Goal: Register for event/course

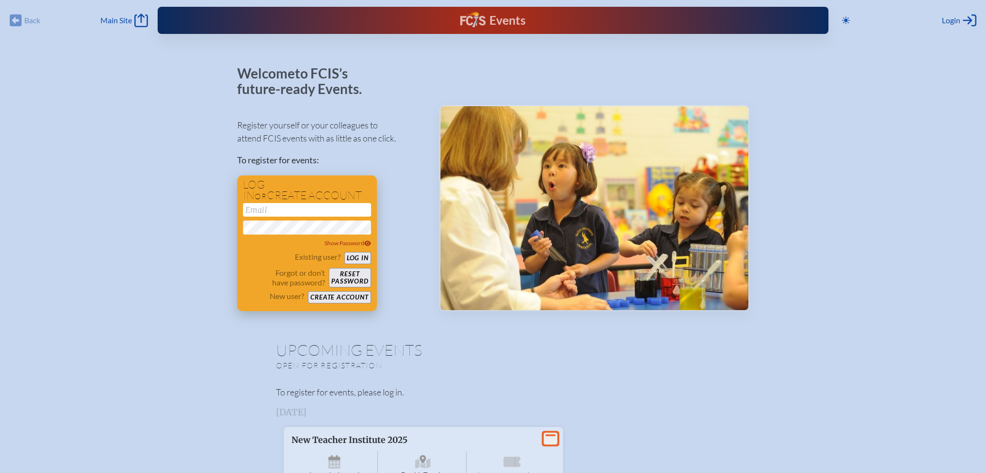
type input "[EMAIL_ADDRESS][DOMAIN_NAME]"
click at [353, 257] on button "Log in" at bounding box center [357, 258] width 27 height 12
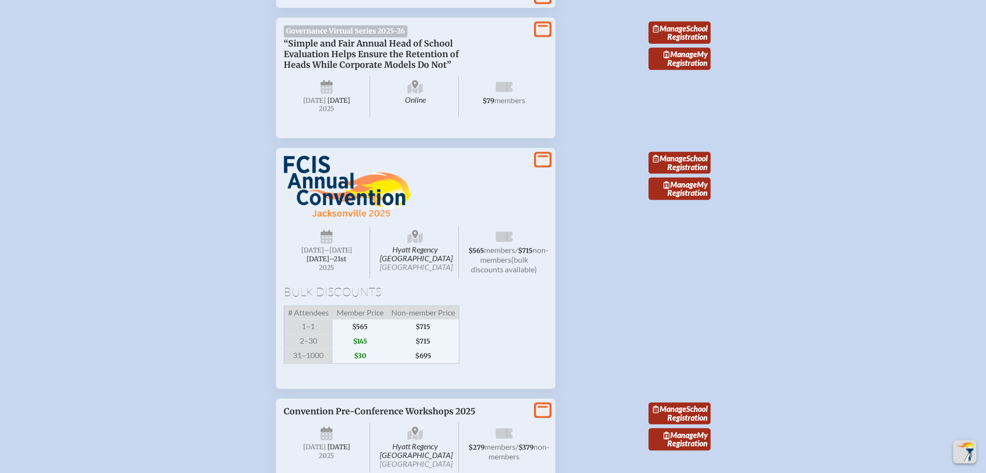
scroll to position [1697, 0]
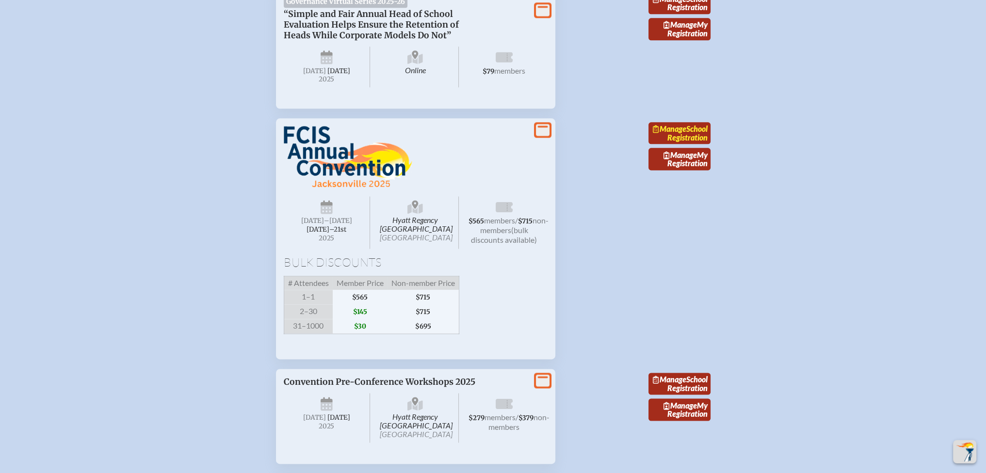
click at [694, 145] on link "Manage School Registration" at bounding box center [679, 133] width 62 height 22
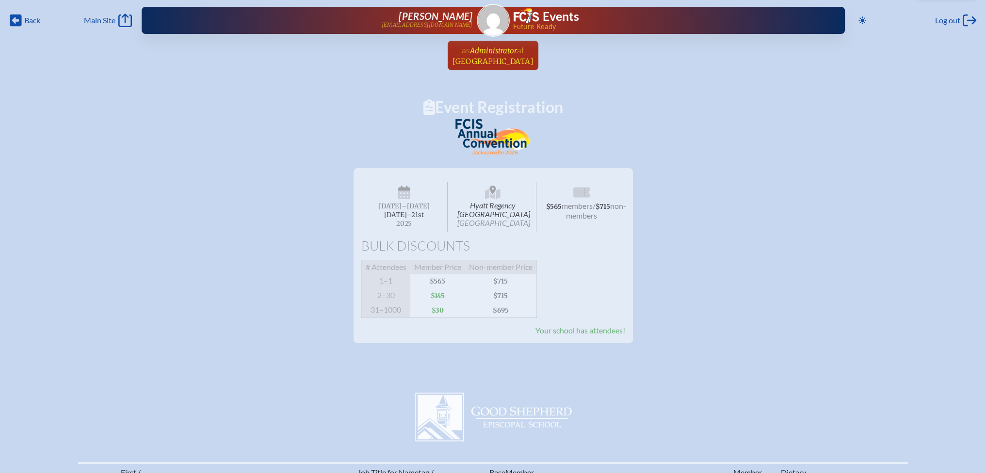
click at [482, 58] on span "[GEOGRAPHIC_DATA]" at bounding box center [492, 61] width 81 height 9
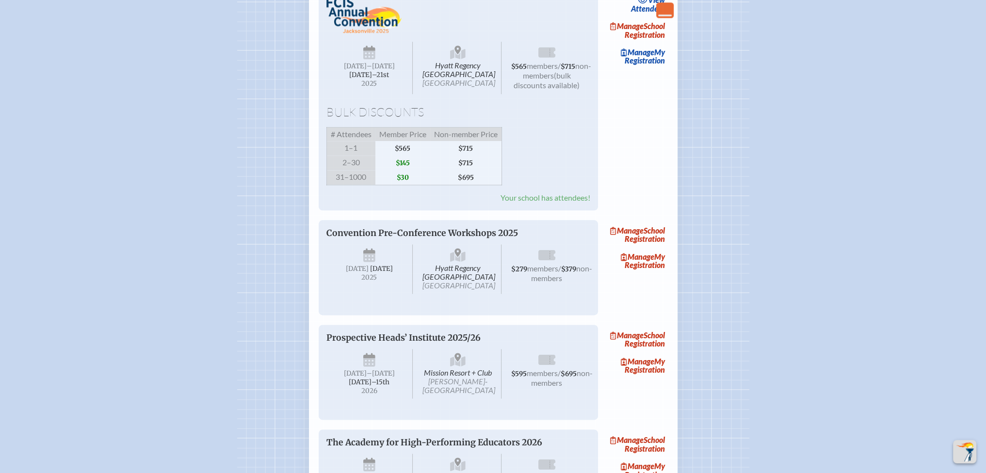
scroll to position [1600, 0]
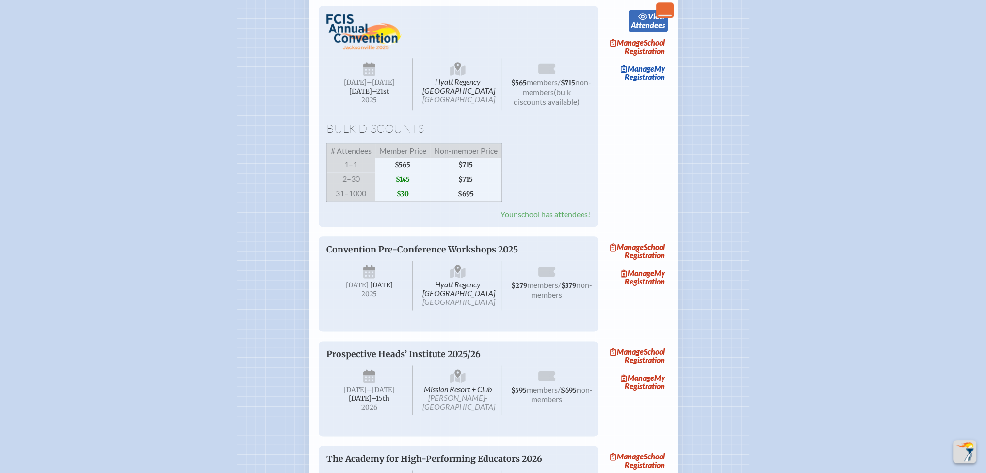
click at [637, 32] on link "view Attendees" at bounding box center [647, 21] width 39 height 22
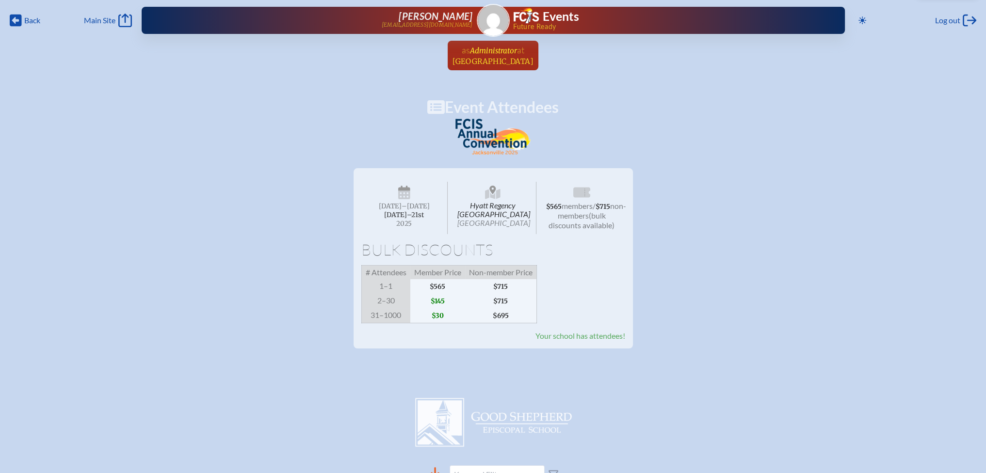
click at [498, 52] on span "Administrator" at bounding box center [493, 50] width 47 height 9
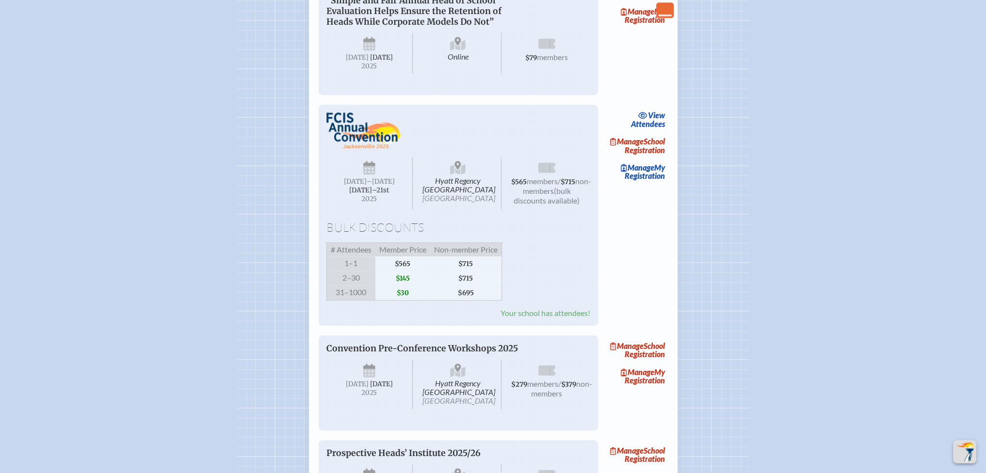
scroll to position [1503, 0]
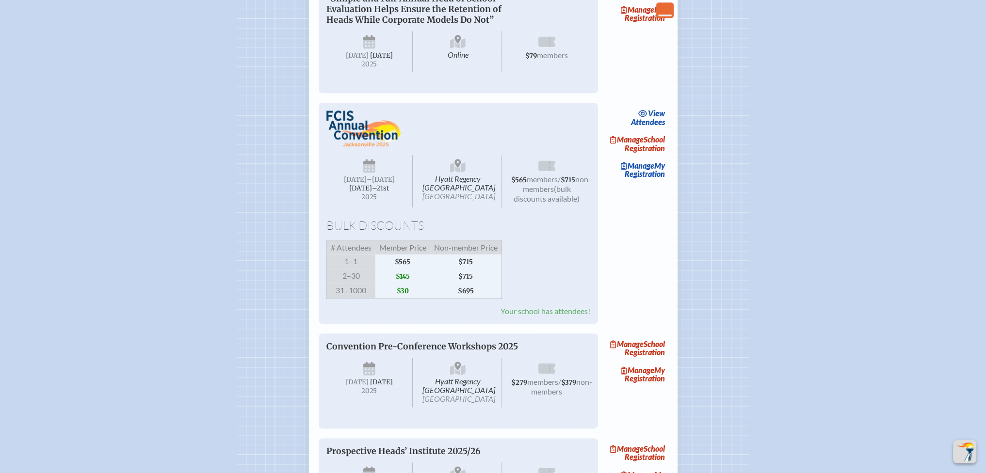
click at [403, 284] on span "$145" at bounding box center [402, 276] width 55 height 15
click at [523, 298] on div "Hyatt Regency [GEOGRAPHIC_DATA] [DATE] –[DATE]–⁠21st , 2025 $565 members / $715…" at bounding box center [458, 214] width 264 height 206
click at [643, 155] on link "Manage School Registration" at bounding box center [637, 144] width 62 height 22
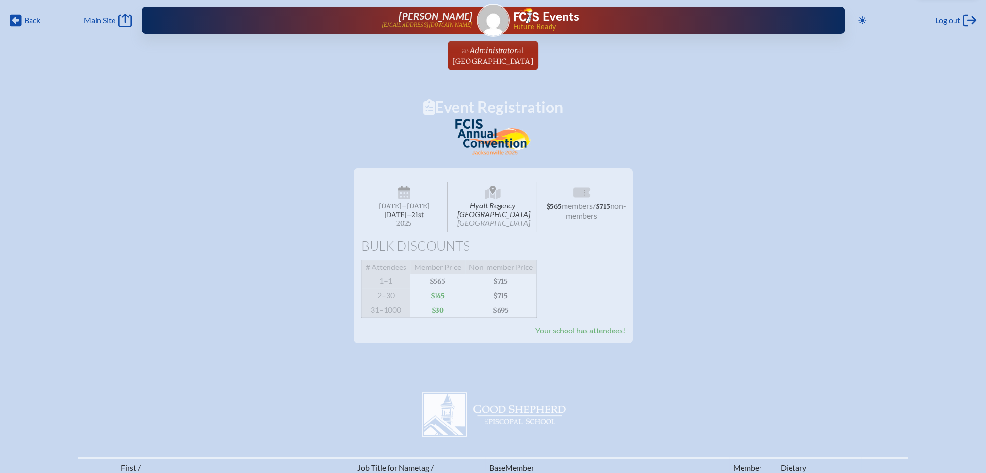
scroll to position [242, 0]
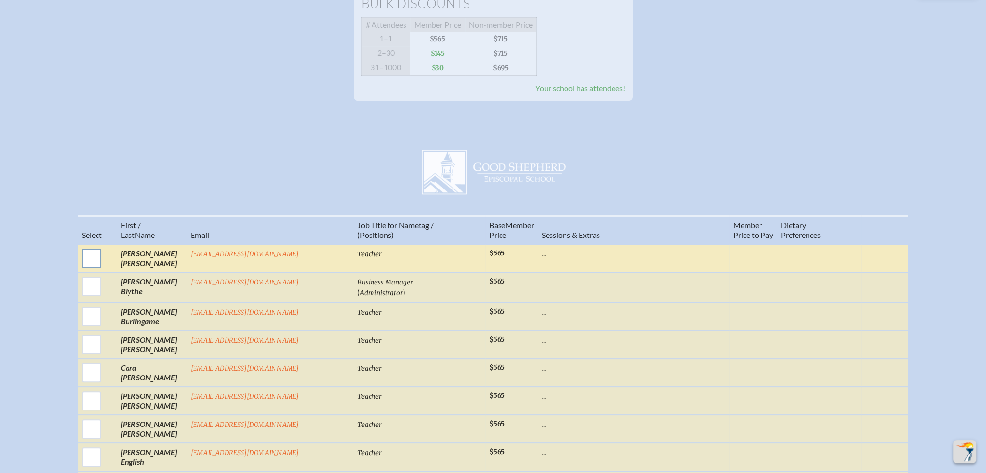
click at [104, 265] on input "checkbox" at bounding box center [92, 258] width 24 height 24
checkbox input "true"
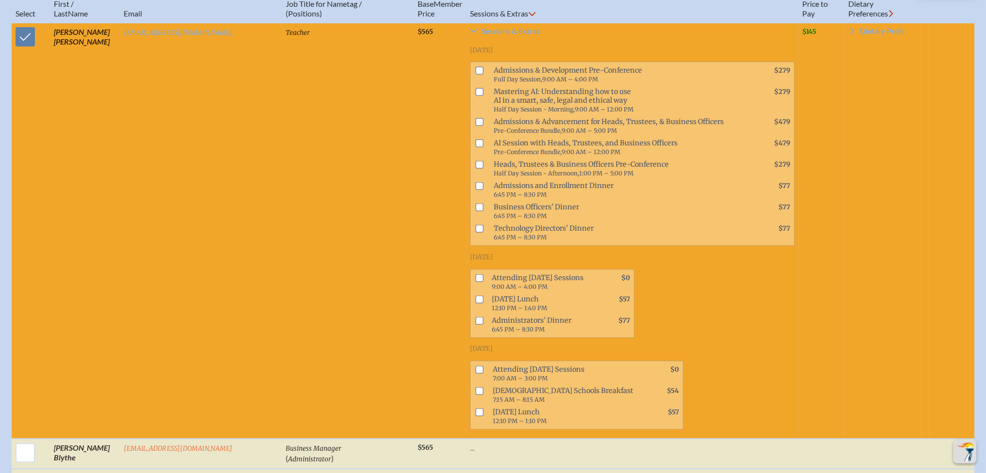
scroll to position [533, 0]
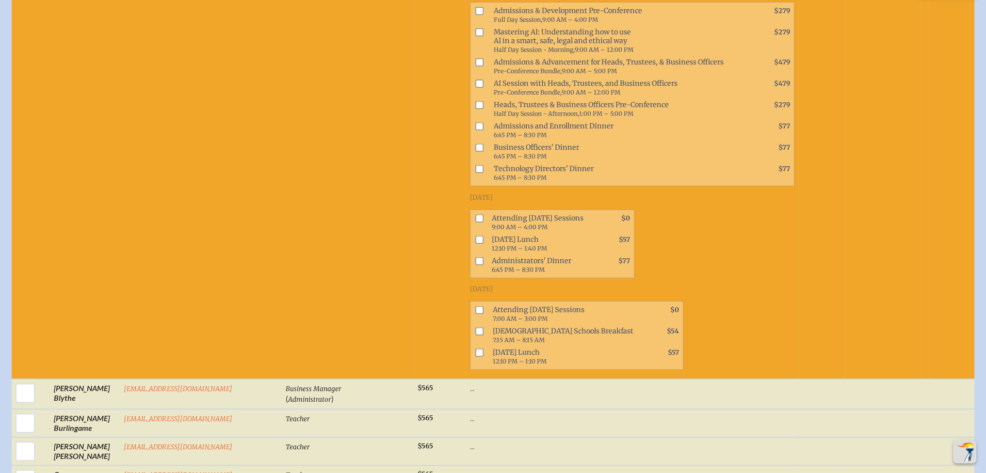
click at [475, 306] on input "checkbox" at bounding box center [479, 310] width 8 height 8
checkbox input "true"
click at [475, 327] on input "checkbox" at bounding box center [479, 331] width 8 height 8
checkbox input "true"
click at [475, 349] on input "checkbox" at bounding box center [479, 353] width 8 height 8
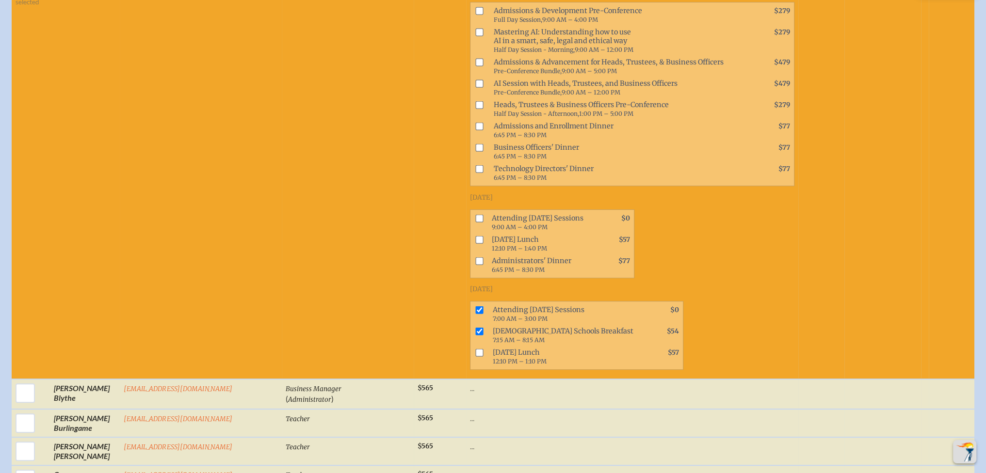
checkbox input "true"
drag, startPoint x: 642, startPoint y: 354, endPoint x: 424, endPoint y: 365, distance: 218.0
click at [424, 365] on tr "Sessions selected [PERSON_NAME] [PERSON_NAME][EMAIL_ADDRESS][DOMAIN_NAME] Teach…" at bounding box center [493, 171] width 963 height 416
drag, startPoint x: 615, startPoint y: 313, endPoint x: 607, endPoint y: 341, distance: 29.4
click at [607, 341] on div "[DATE] Attending [DATE] Sessions 7:00 AM – 3:00 PM $0 [DEMOGRAPHIC_DATA] School…" at bounding box center [632, 327] width 324 height 85
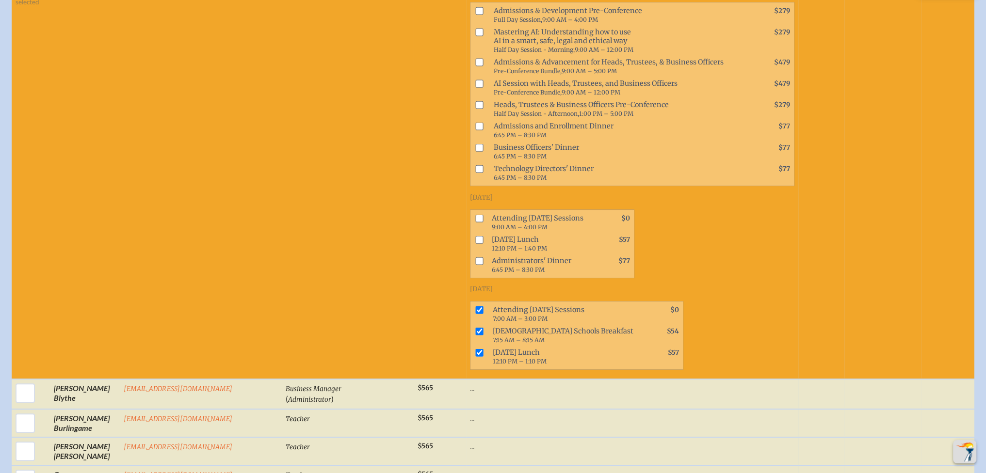
drag, startPoint x: 440, startPoint y: 276, endPoint x: 606, endPoint y: 352, distance: 182.1
click at [606, 352] on div "[DATE] Attending [DATE] Sessions 7:00 AM – 3:00 PM $0 [DEMOGRAPHIC_DATA] School…" at bounding box center [632, 327] width 324 height 85
copy div "riday, [DATE] Attending [DATE] Sessions 7:00 AM – 3:00 PM $0 [DEMOGRAPHIC_DATA]…"
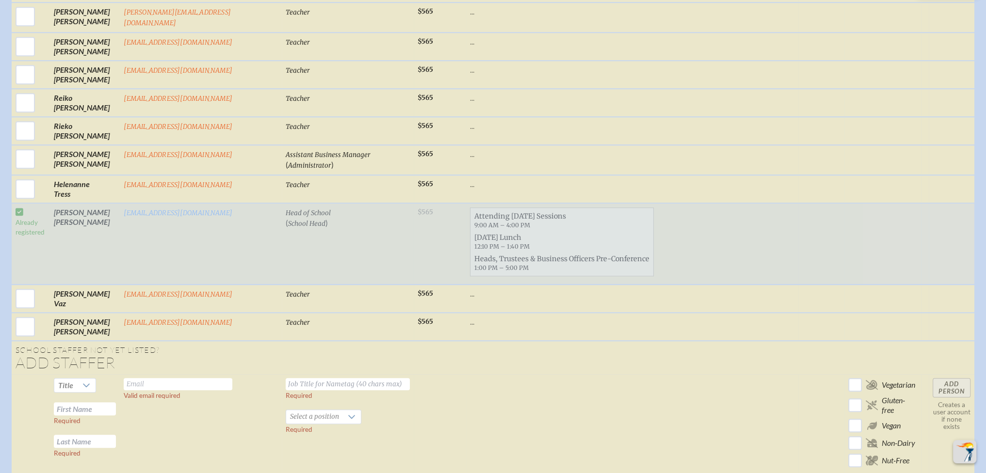
scroll to position [1212, 0]
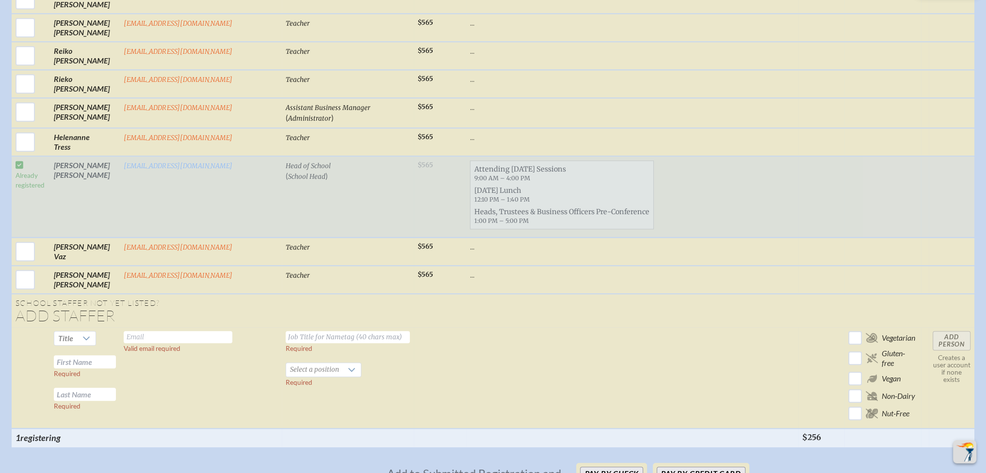
click at [150, 331] on input "text" at bounding box center [178, 337] width 109 height 12
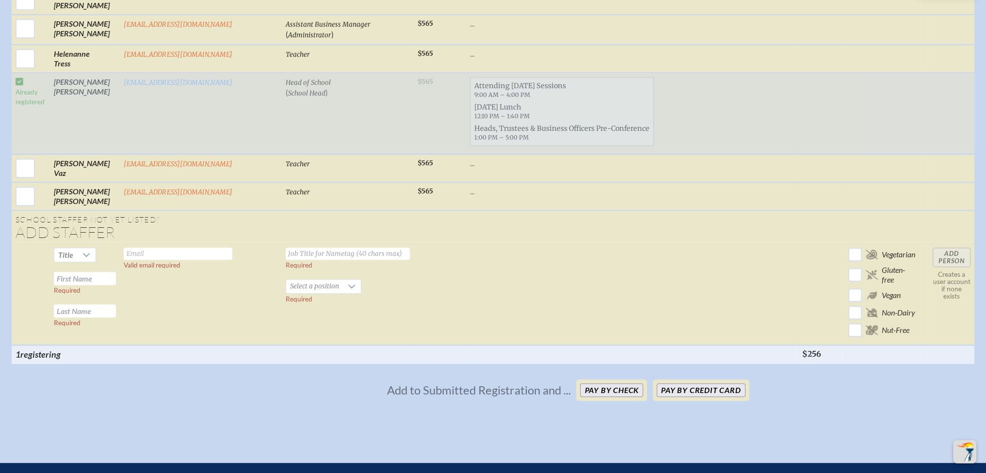
scroll to position [1358, 0]
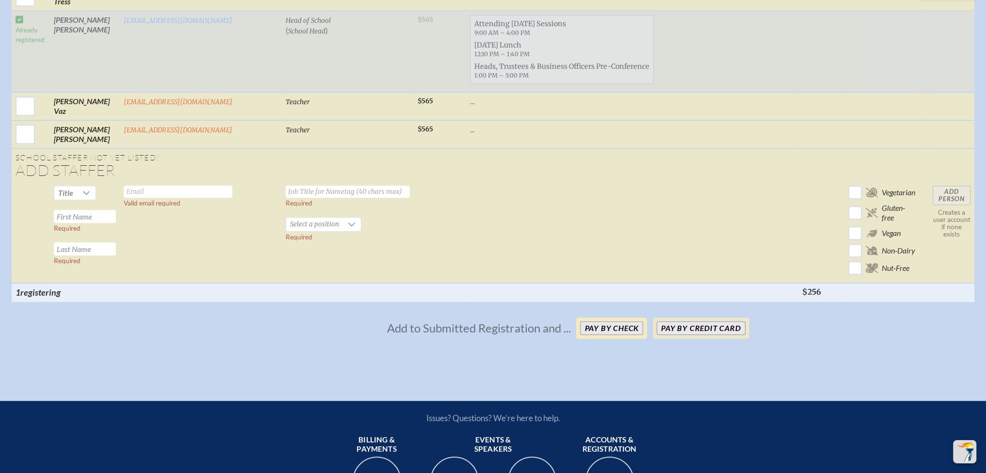
click at [613, 322] on button "Pay by Check" at bounding box center [611, 329] width 63 height 14
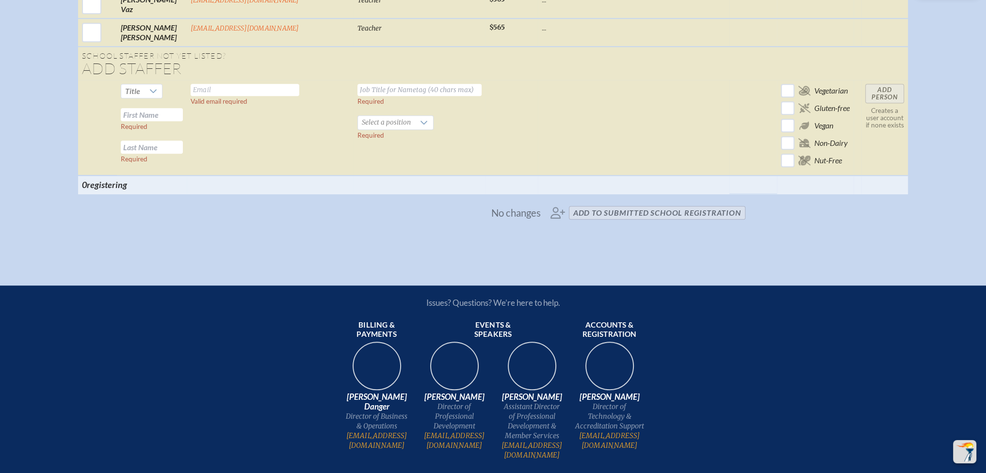
scroll to position [1032, 0]
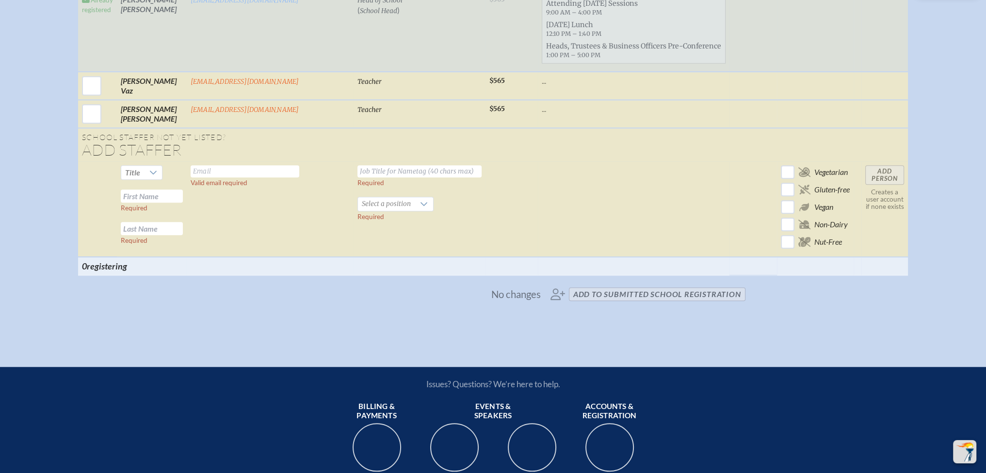
click at [679, 303] on span "No changes add to submitted School Registration" at bounding box center [493, 294] width 512 height 21
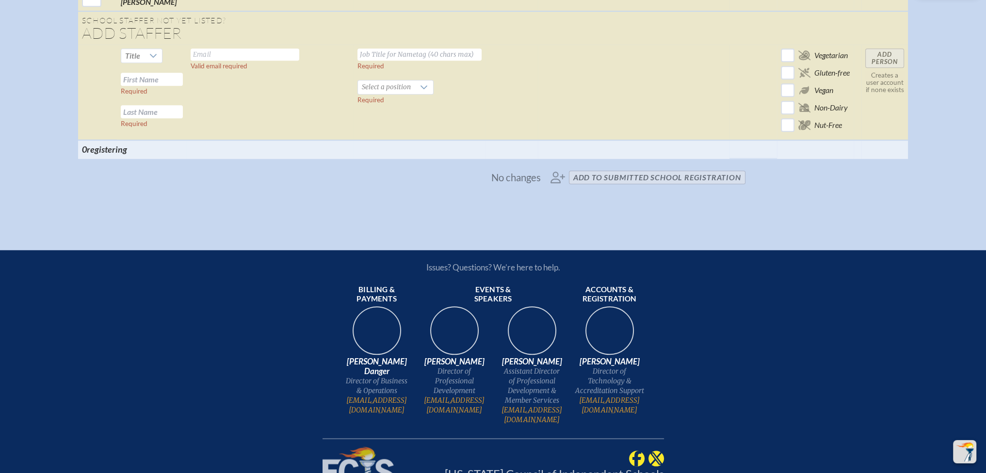
scroll to position [1212, 0]
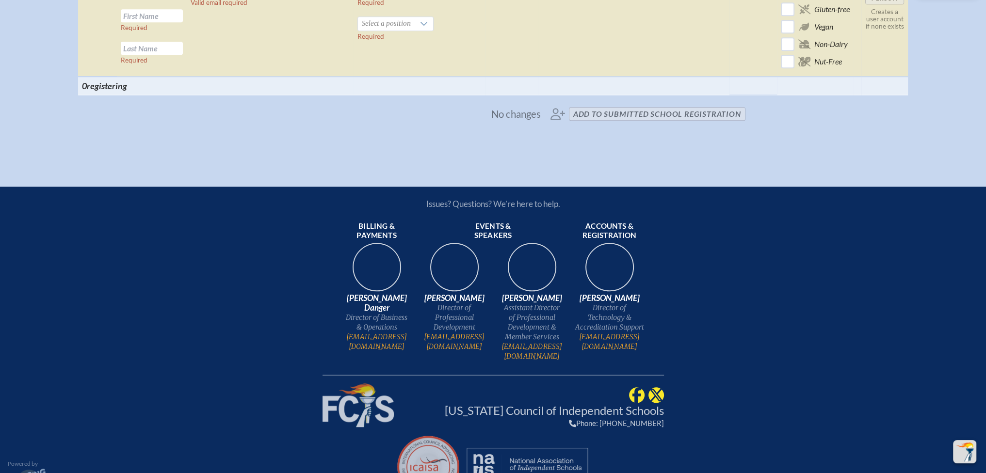
click at [585, 123] on span "No changes add to submitted School Registration" at bounding box center [493, 113] width 512 height 21
click at [699, 125] on span "No changes add to submitted School Registration" at bounding box center [493, 113] width 512 height 21
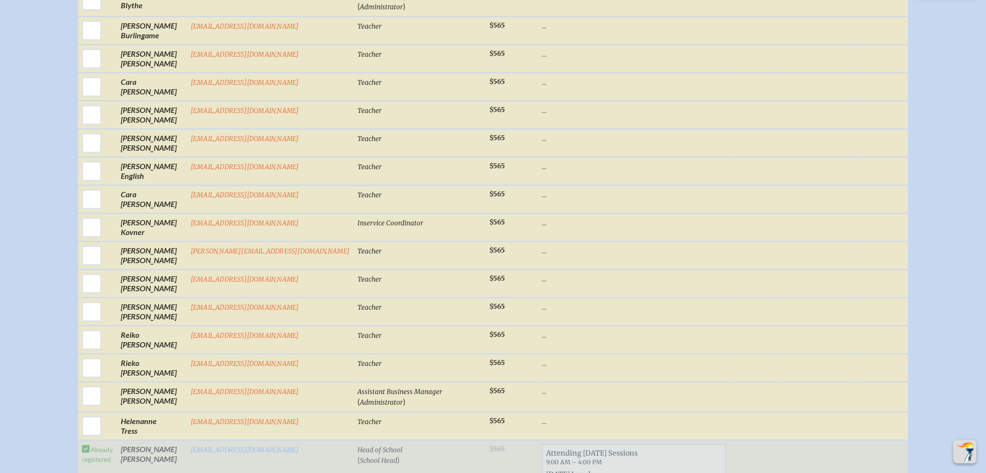
scroll to position [388, 0]
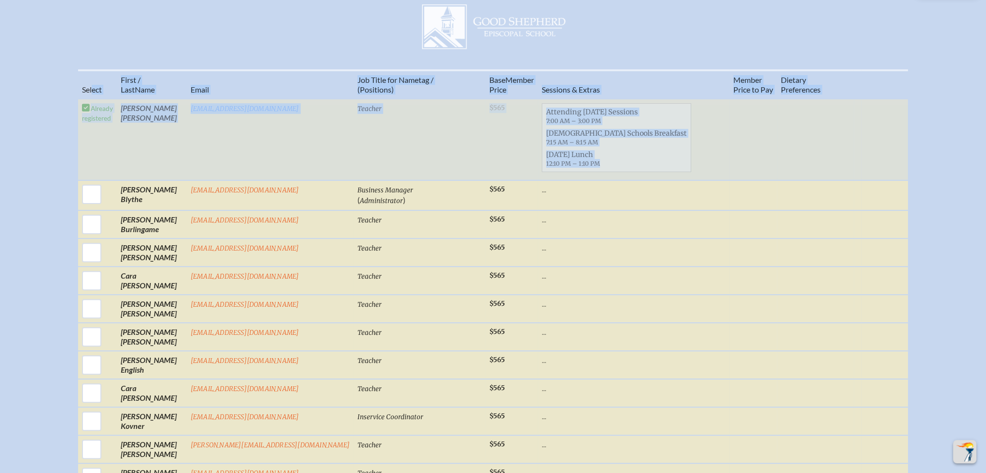
drag, startPoint x: 202, startPoint y: 95, endPoint x: 639, endPoint y: 174, distance: 444.1
copy table "lect First / Last Name Email Job Title for Nametag / (Positions) Base Memb . er…"
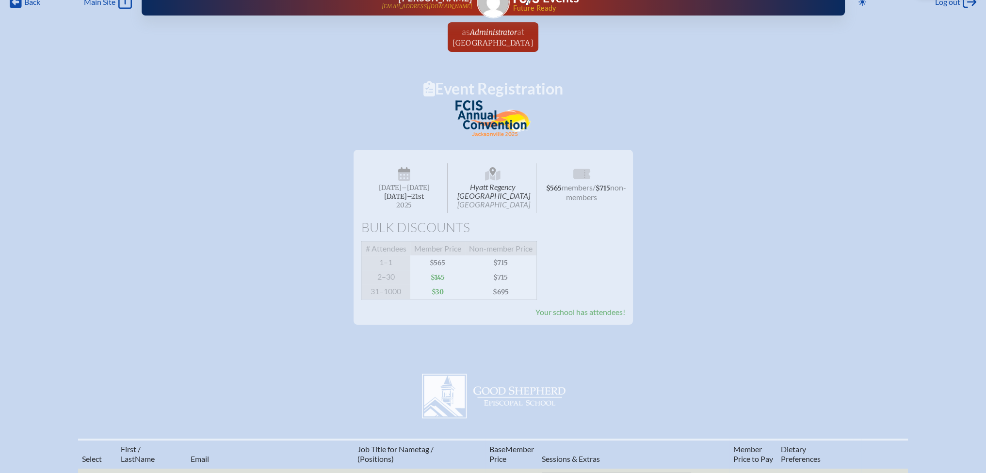
scroll to position [0, 0]
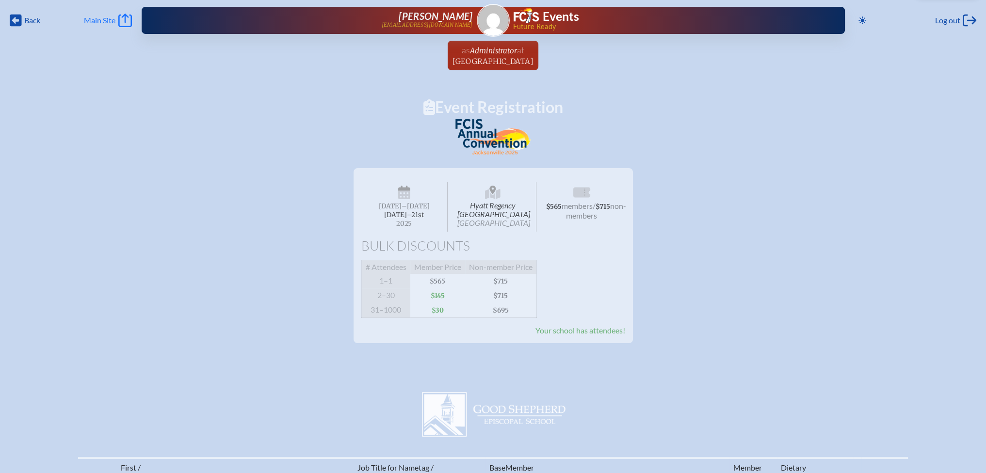
click at [129, 24] on icon "Main Site" at bounding box center [125, 21] width 14 height 14
